Goal: Use online tool/utility: Use online tool/utility

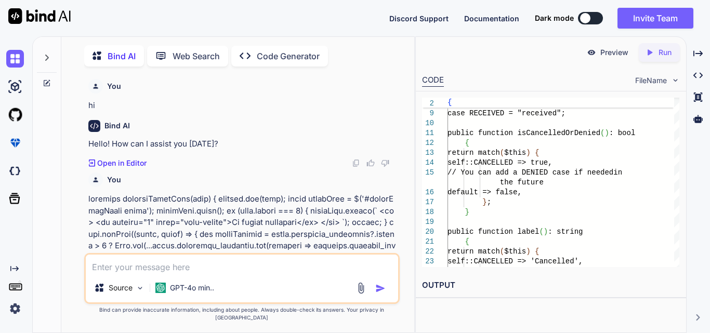
scroll to position [0, 5]
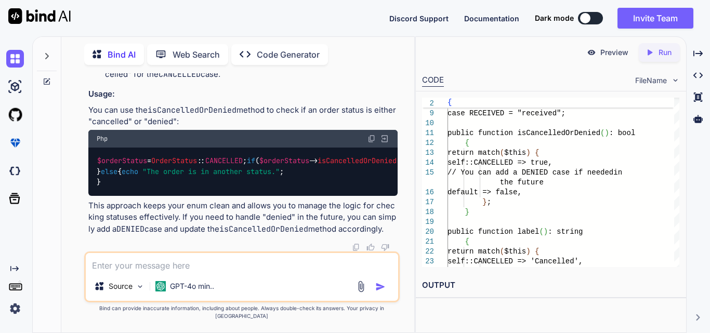
click at [116, 272] on textarea at bounding box center [242, 262] width 312 height 19
paste textarea "$('#generateIvrPdfBtn').on('click', function (event) { alert('sdasdas'); });"
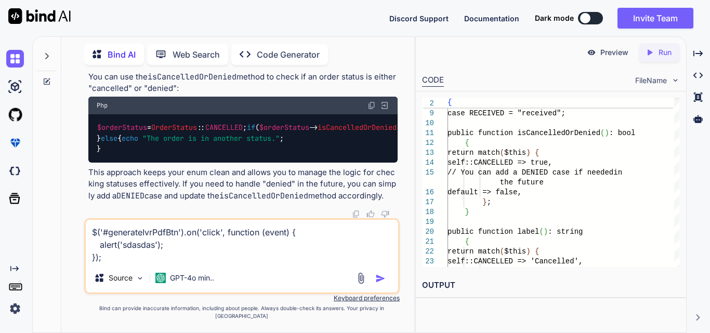
click at [111, 263] on textarea "$('#generateIvrPdfBtn').on('click', function (event) { alert('sdasdas'); });" at bounding box center [242, 242] width 312 height 44
paste textarea "<div class="modal fade" id="{{ $modalId }}" tabindex="-1" aria-labelledby="{{ $…"
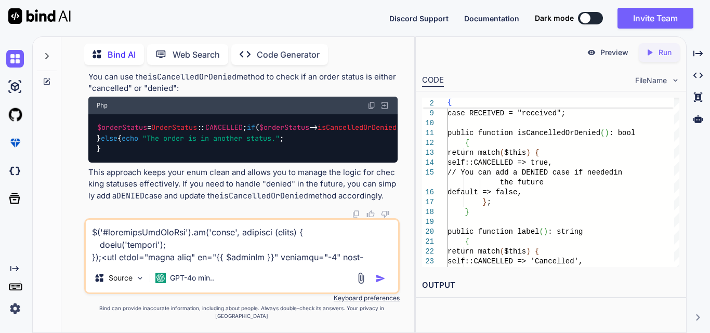
scroll to position [500, 0]
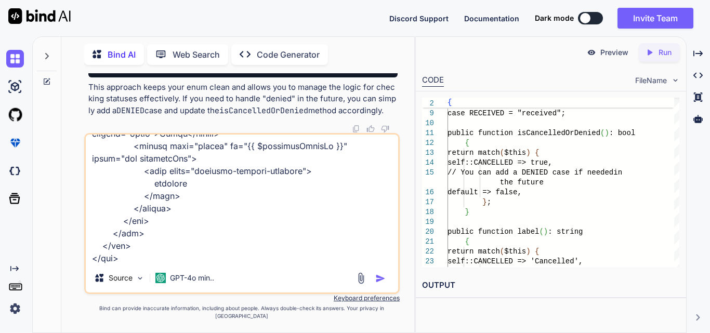
paste textarea "<div class="table-responsive"> <table id="IVRDataTable" class="table clinicTabl…"
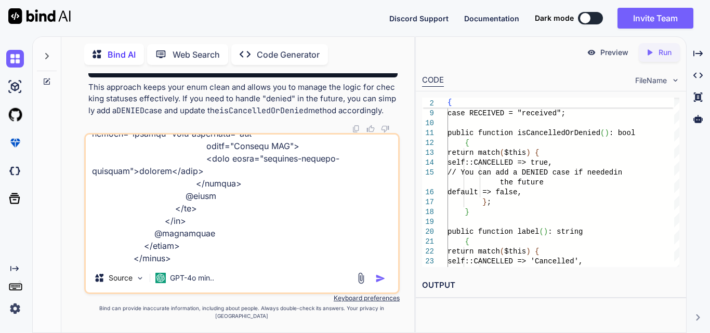
type textarea "$('#generateIvrPdfBtn').on('click', function (event) { alert('sdasdas'); });<di…"
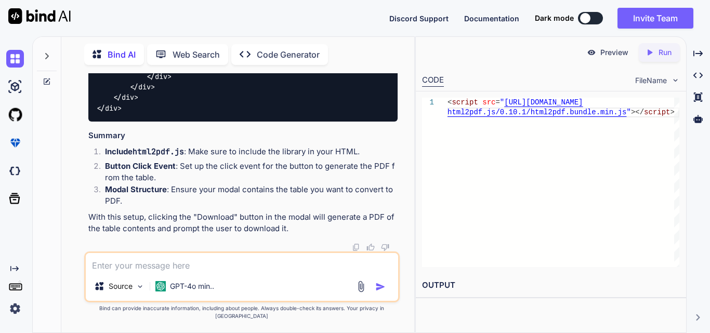
scroll to position [29398, 0]
drag, startPoint x: 194, startPoint y: 138, endPoint x: 302, endPoint y: 174, distance: 113.9
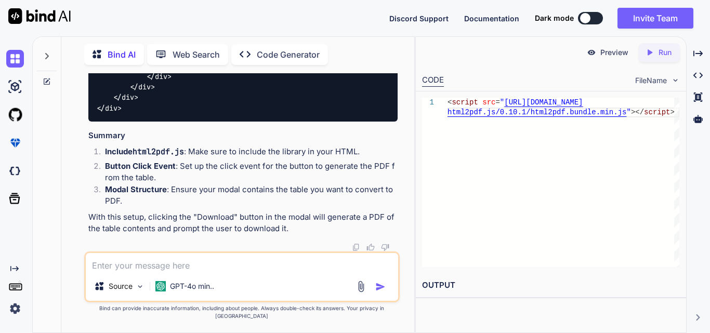
click at [159, 272] on textarea at bounding box center [242, 262] width 312 height 19
paste textarea "$('#generatePdfBtn').click(function () { $('#pdfPreview').attr('src', ''); var …"
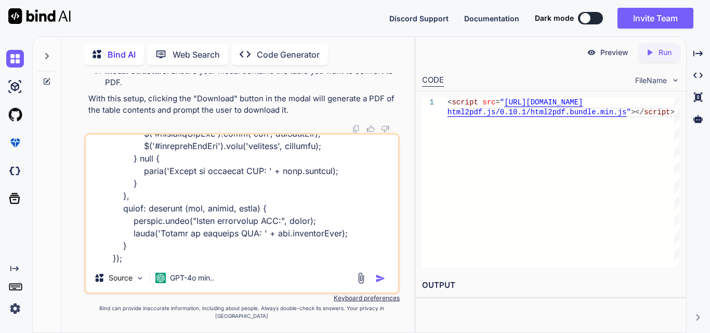
type textarea "$('#generatePdfBtn').click(function () { $('#pdfPreview').attr('src', ''); var …"
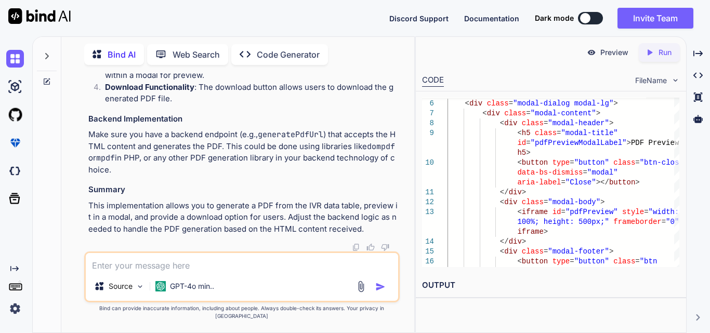
scroll to position [30301, 0]
click at [161, 272] on textarea at bounding box center [242, 262] width 312 height 19
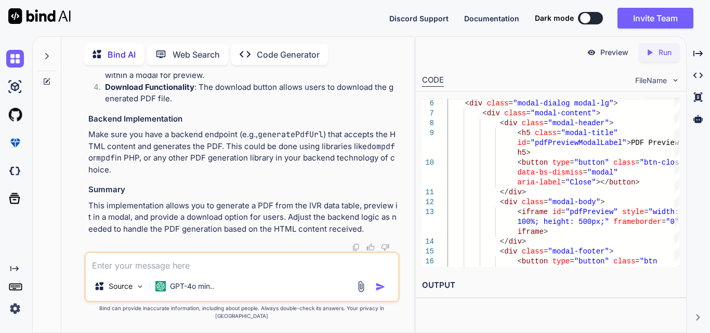
scroll to position [29054, 0]
click at [131, 272] on textarea at bounding box center [242, 262] width 312 height 19
paste textarea "@include('includes.components.export-dynamic-modal', [ 'modalId' => 'dynamicIvr…"
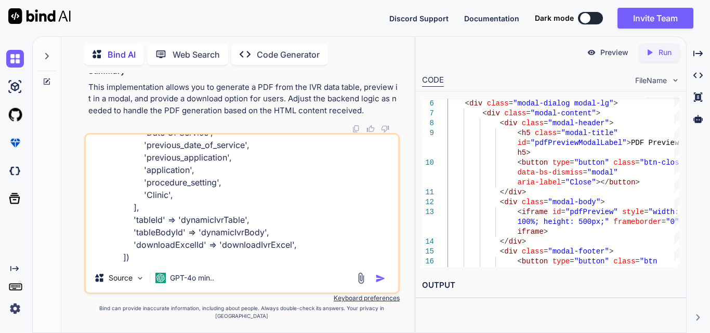
click at [151, 263] on textarea "@include('includes.components.export-dynamic-modal', [ 'modalId' => 'dynamicIvr…" at bounding box center [242, 199] width 312 height 129
paste textarea "<div class="modal fade" id="{{ $modalId }}" tabindex="-1" aria-labelledby="{{ $…"
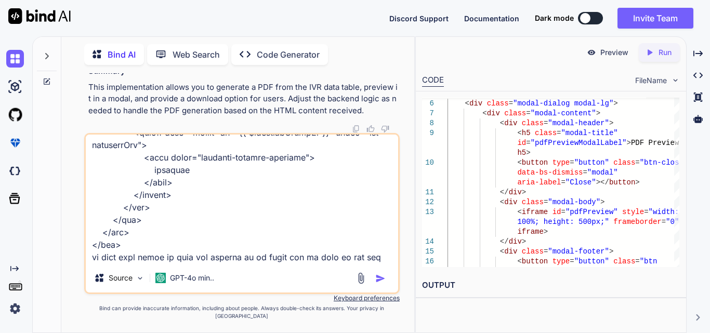
scroll to position [737, 0]
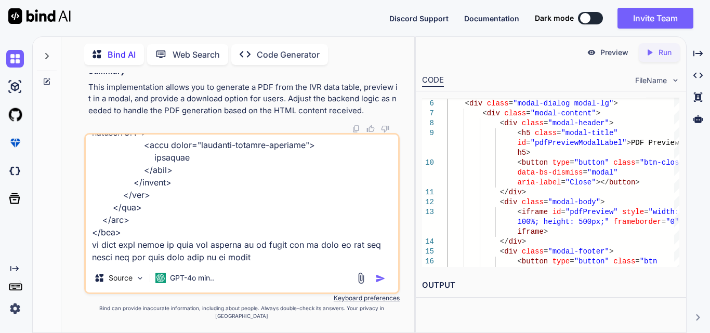
type textarea "@include('includes.components.export-dynamic-modal', [ 'modalId' => 'dynamicIvr…"
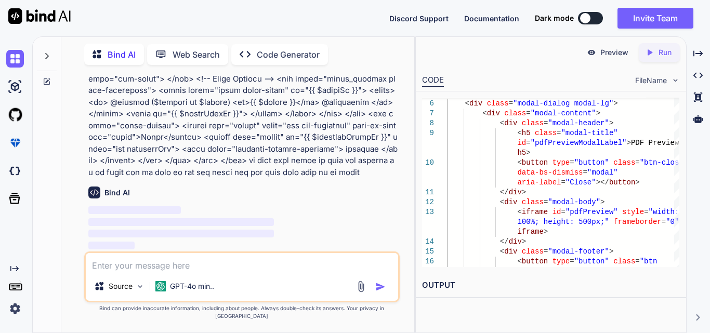
scroll to position [32008, 0]
